Goal: Check status

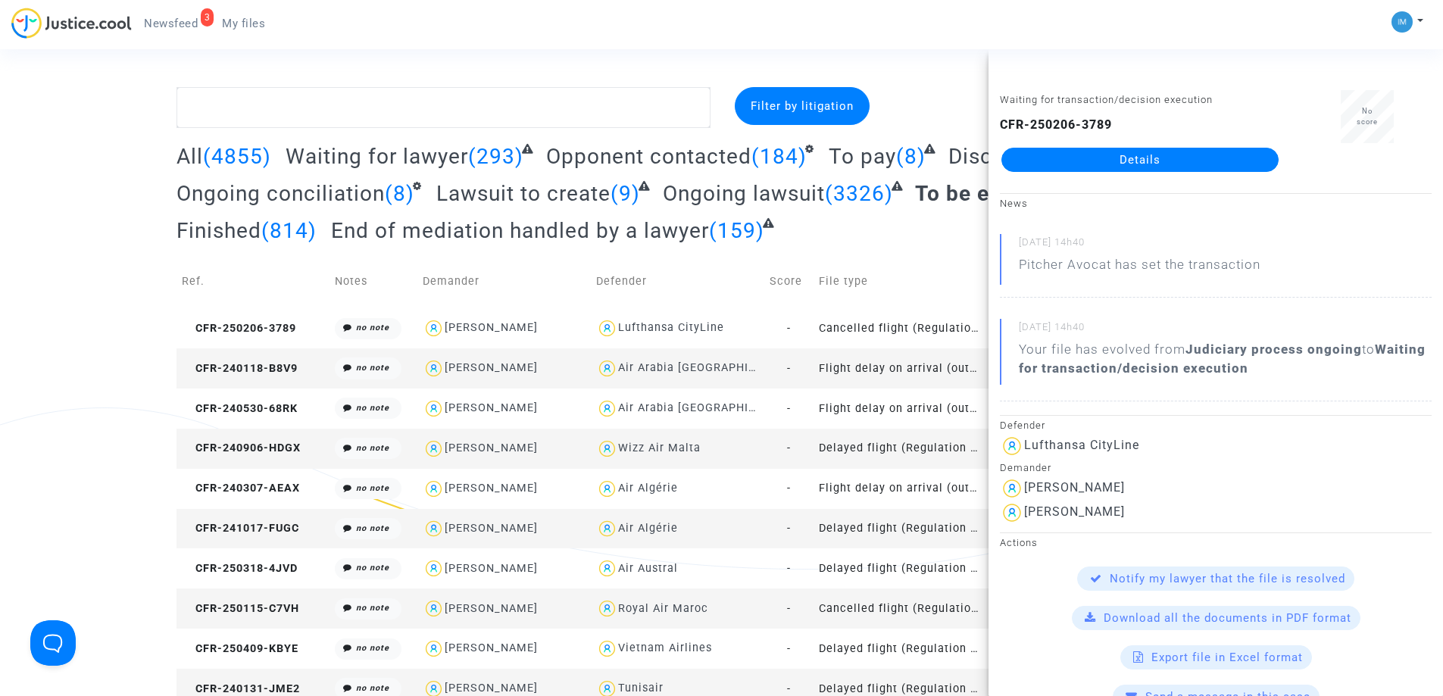
click at [1161, 162] on link "Details" at bounding box center [1139, 160] width 277 height 24
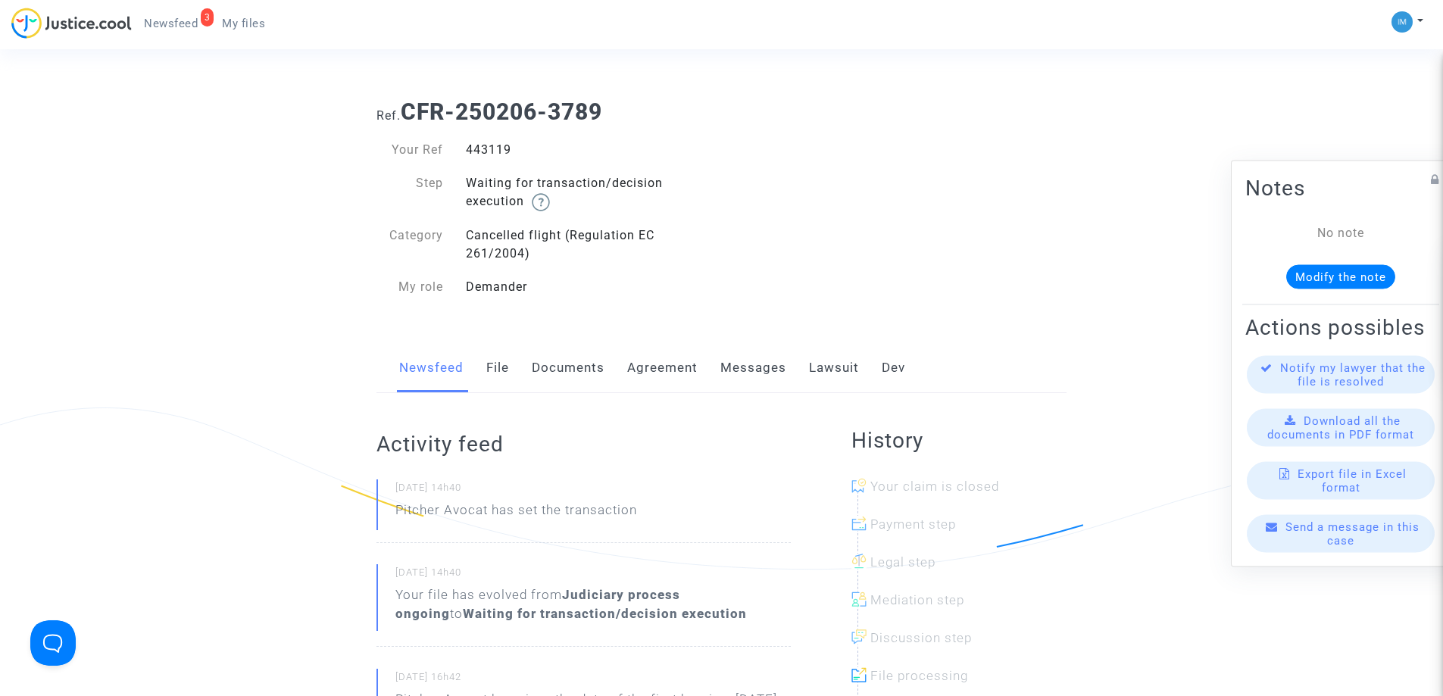
click at [813, 367] on link "Lawsuit" at bounding box center [834, 368] width 50 height 50
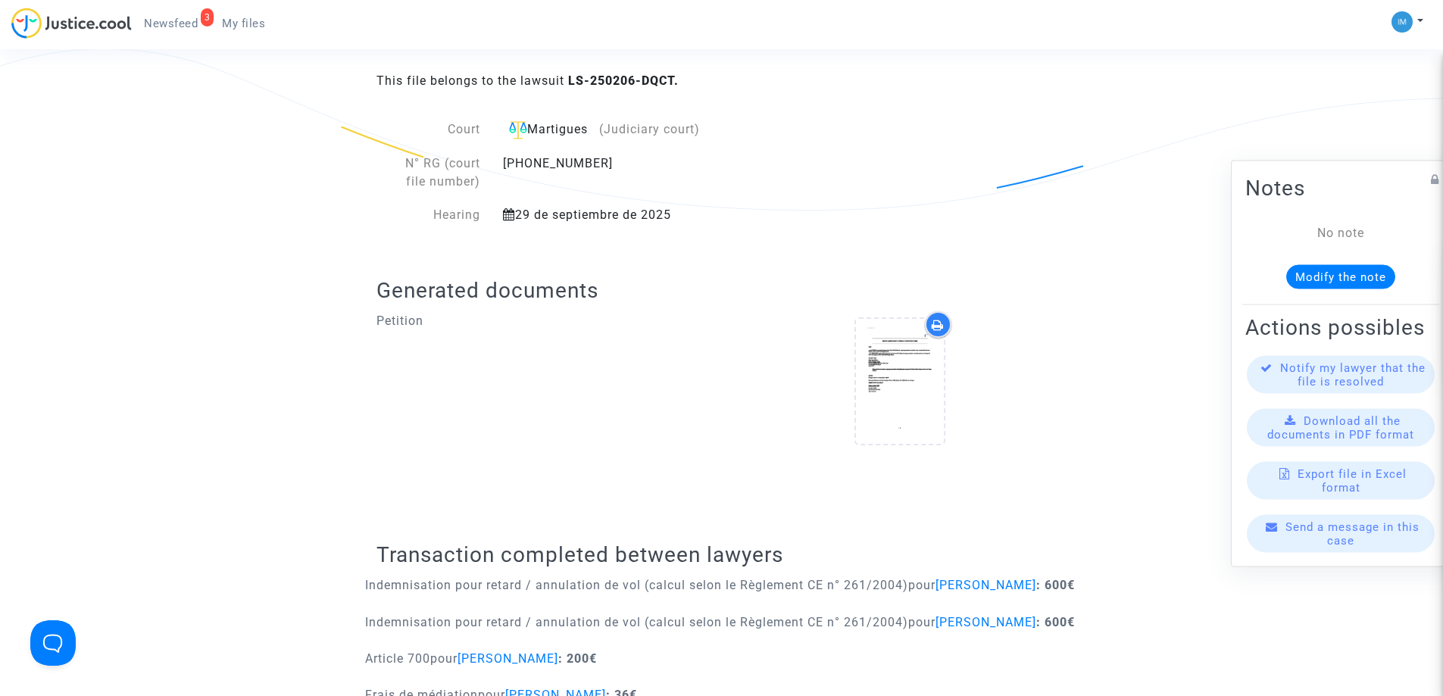
scroll to position [585, 0]
